Goal: Information Seeking & Learning: Learn about a topic

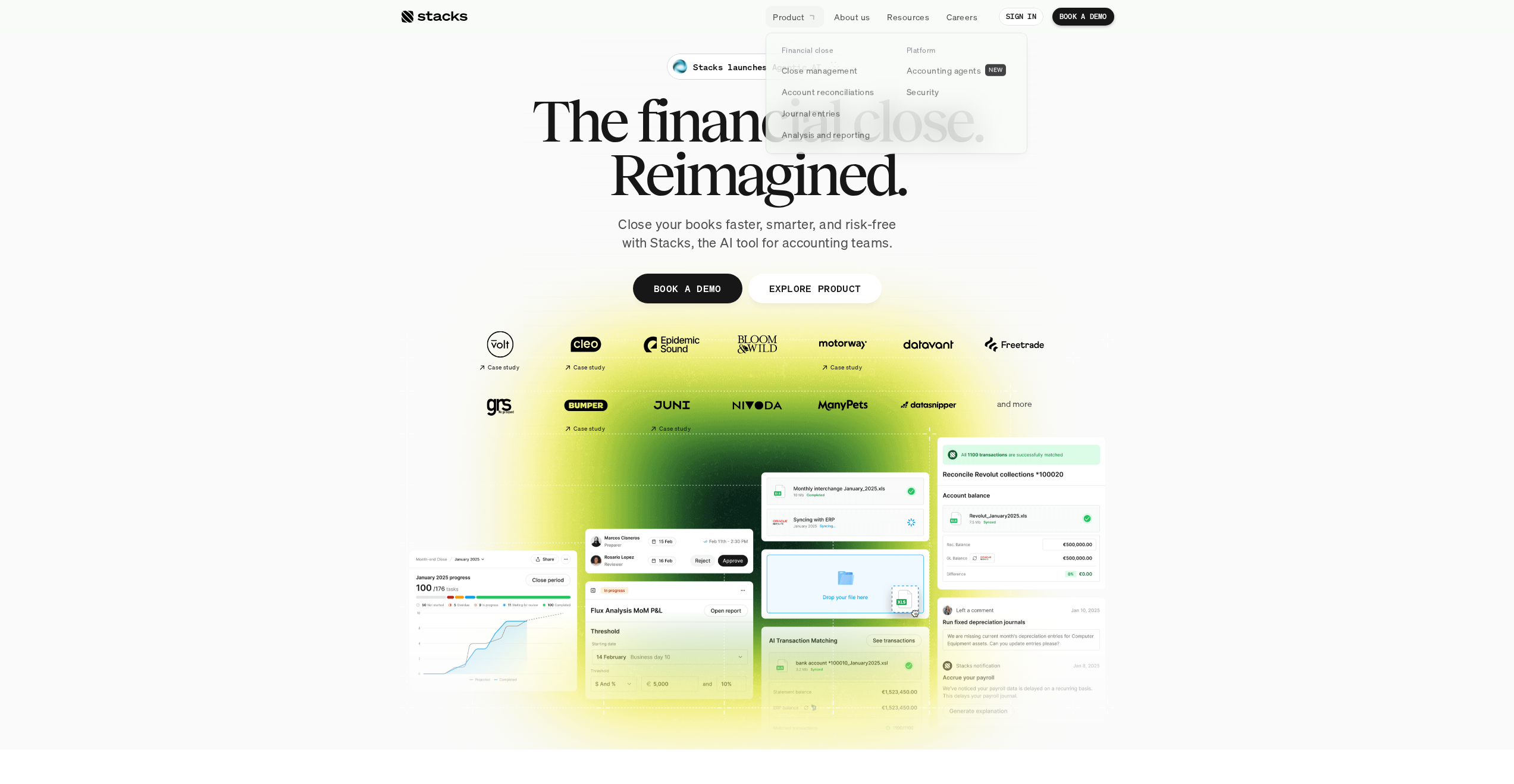
click at [1148, 194] on div at bounding box center [757, 369] width 1514 height 381
click at [1007, 404] on p "and more" at bounding box center [1015, 403] width 74 height 10
click at [862, 20] on p "About us" at bounding box center [852, 17] width 36 height 13
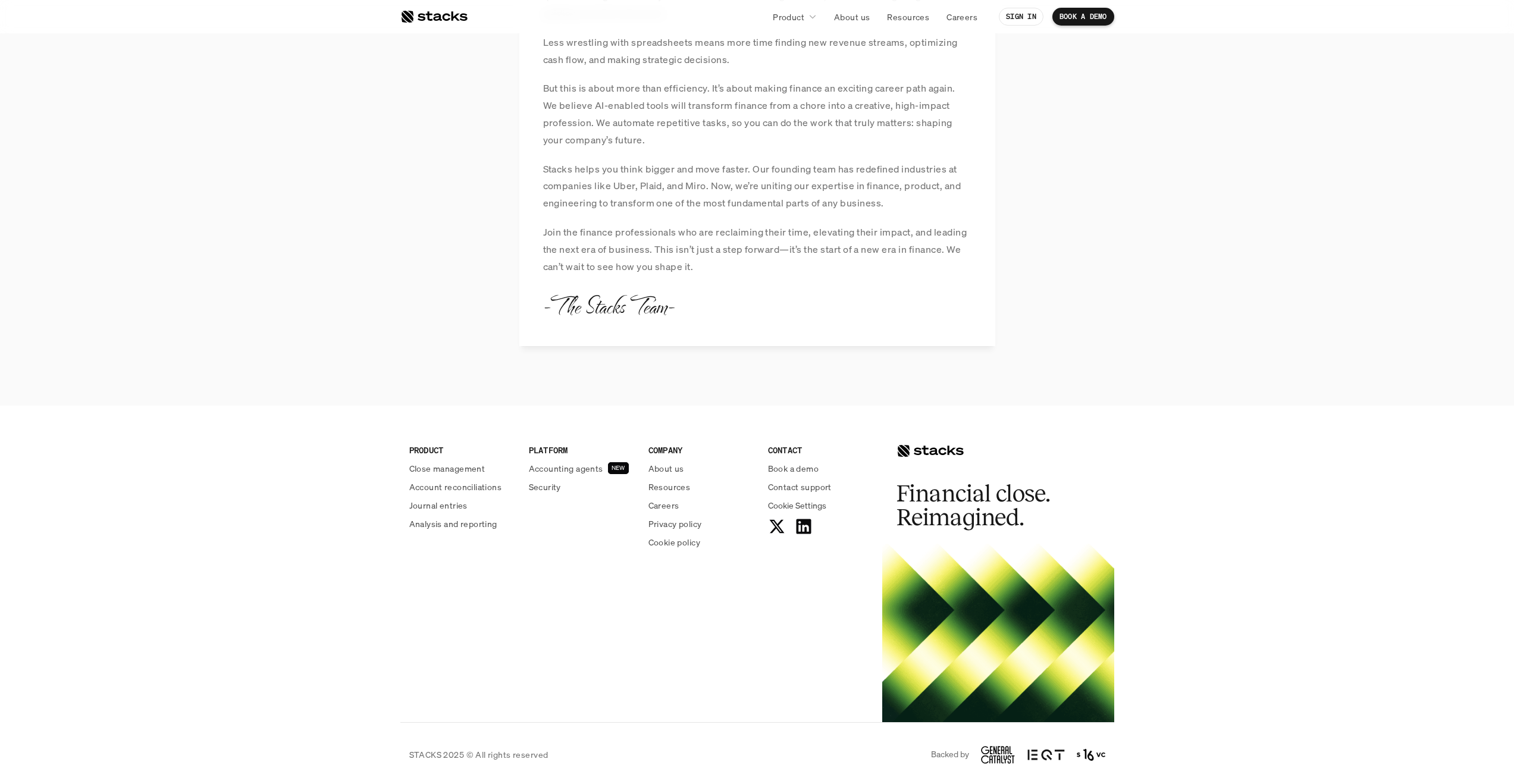
scroll to position [1175, 0]
